Goal: Check status: Check status

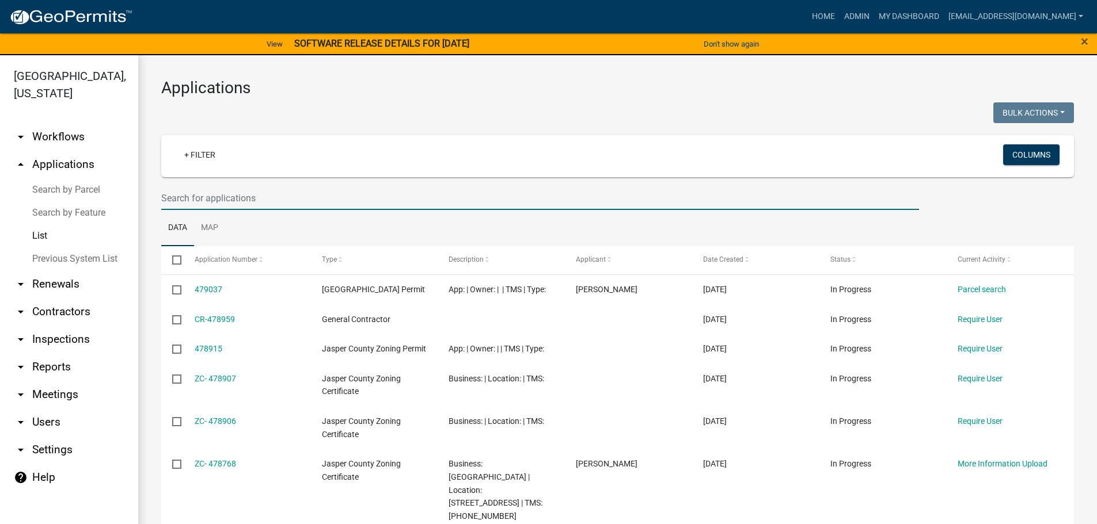
click at [313, 204] on input "text" at bounding box center [540, 199] width 758 height 24
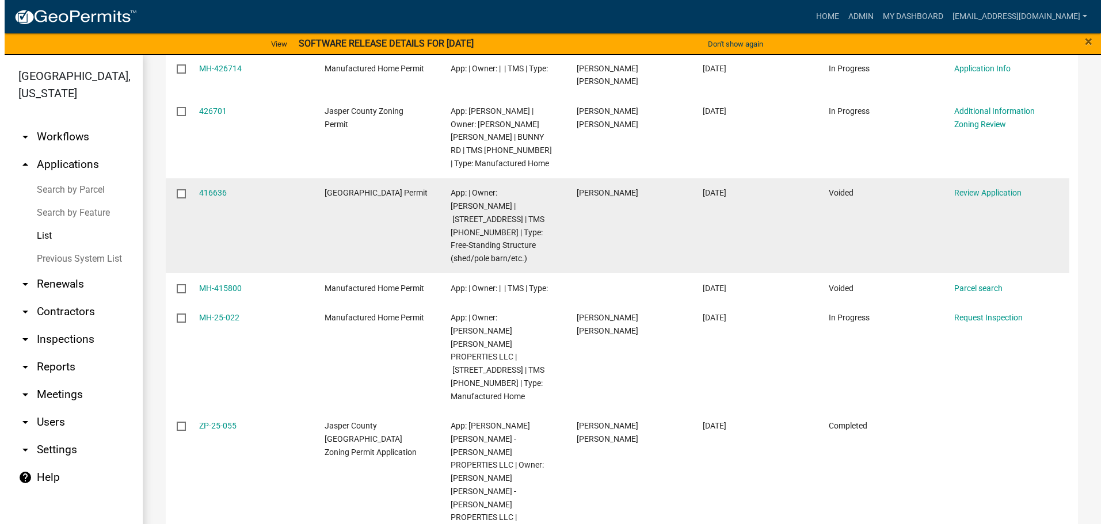
scroll to position [288, 0]
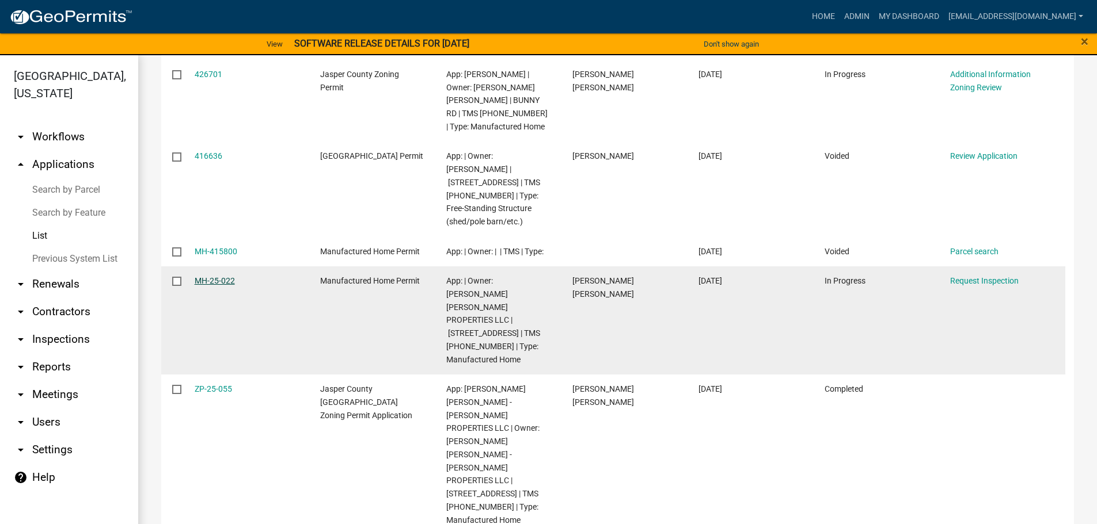
type input "800"
click at [214, 283] on link "MH-25-022" at bounding box center [215, 280] width 40 height 9
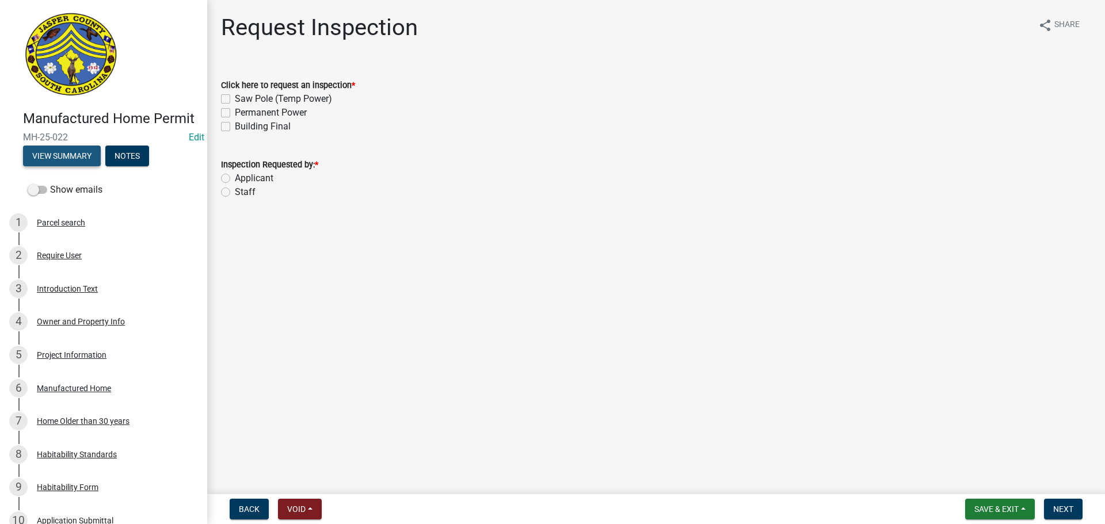
click at [77, 166] on button "View Summary" at bounding box center [62, 156] width 78 height 21
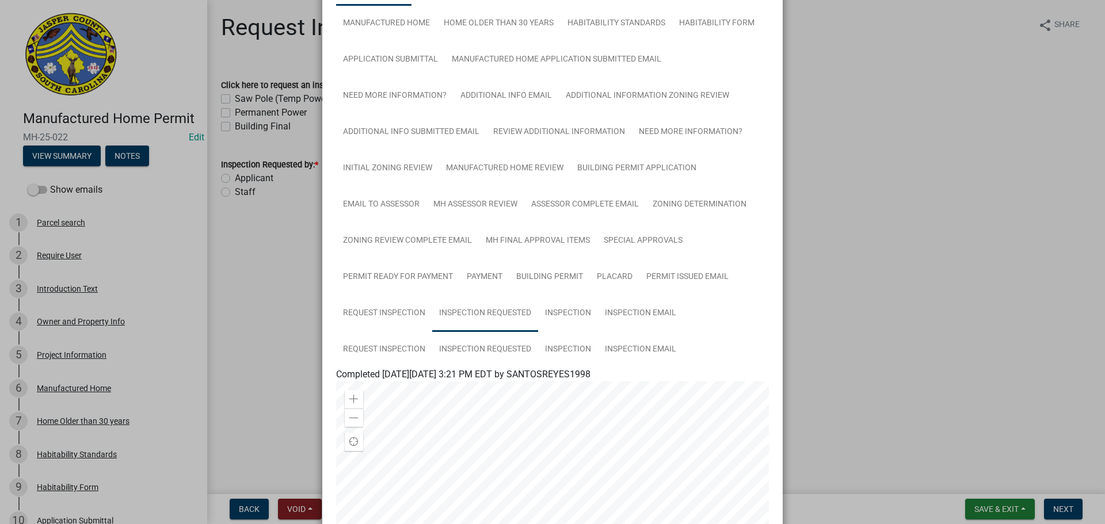
scroll to position [115, 0]
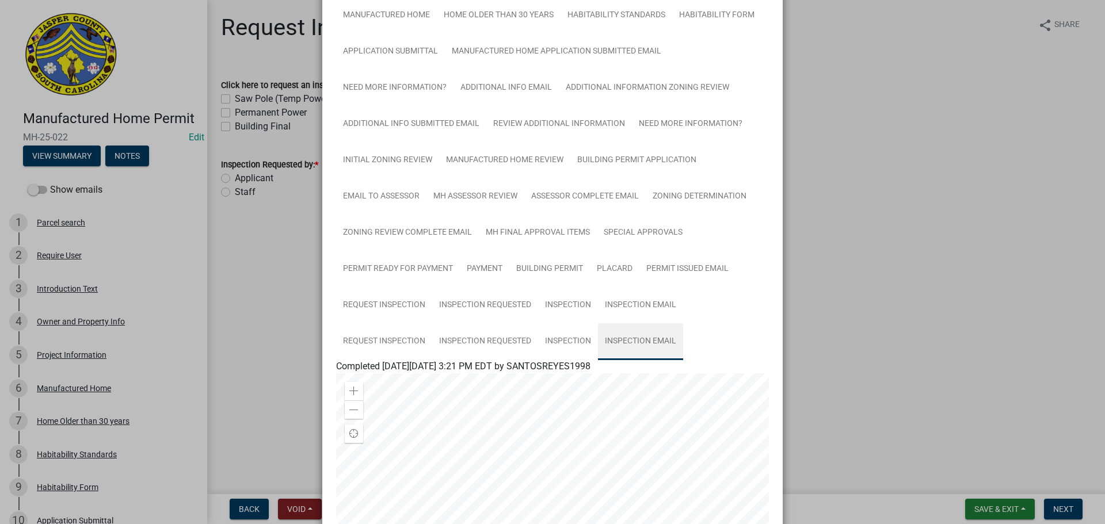
click at [641, 337] on link "Inspection Email" at bounding box center [640, 342] width 85 height 37
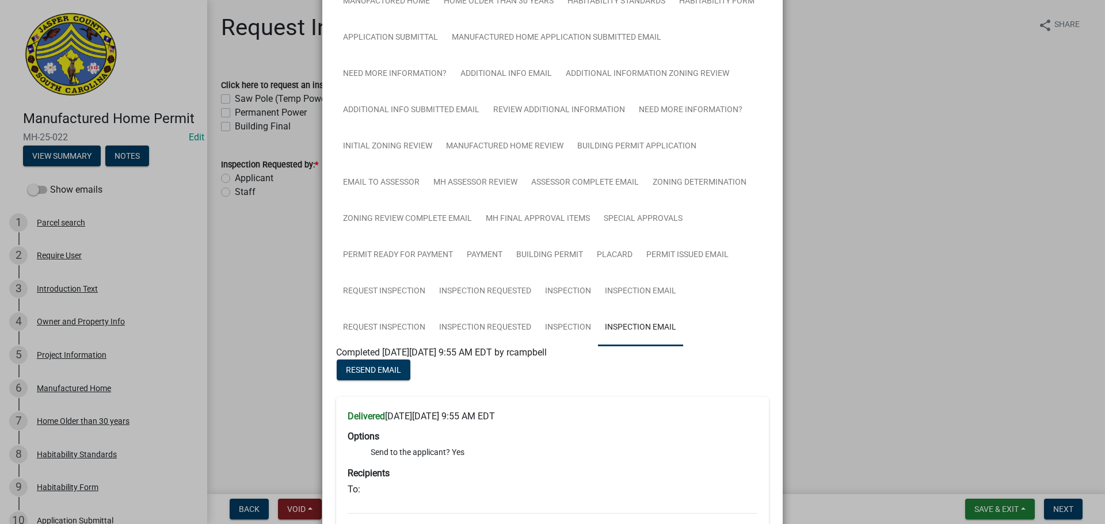
scroll to position [128, 0]
click at [659, 297] on link "Inspection Email" at bounding box center [640, 292] width 85 height 37
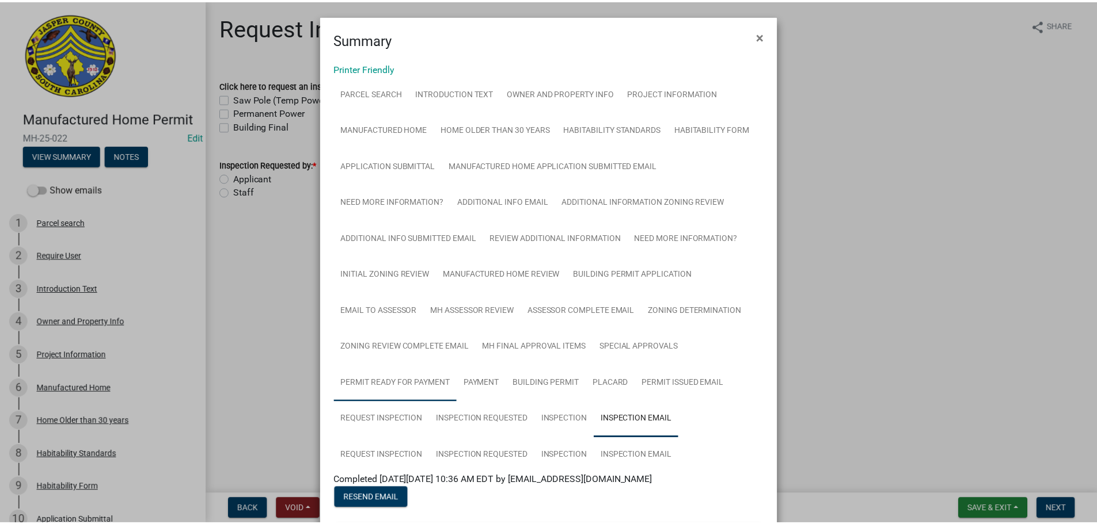
scroll to position [0, 0]
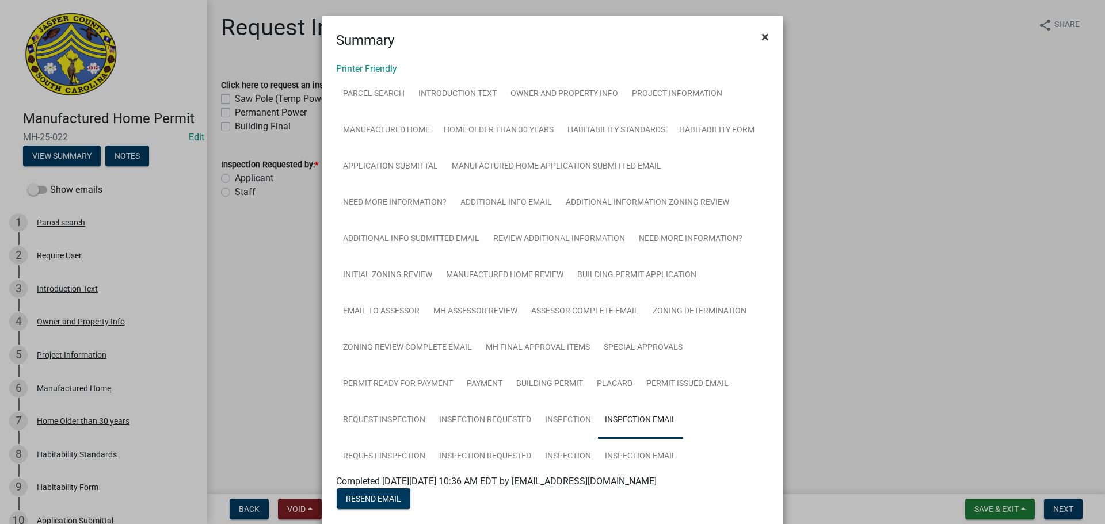
click at [762, 37] on span "×" at bounding box center [765, 37] width 7 height 16
